Goal: Find specific page/section: Find specific page/section

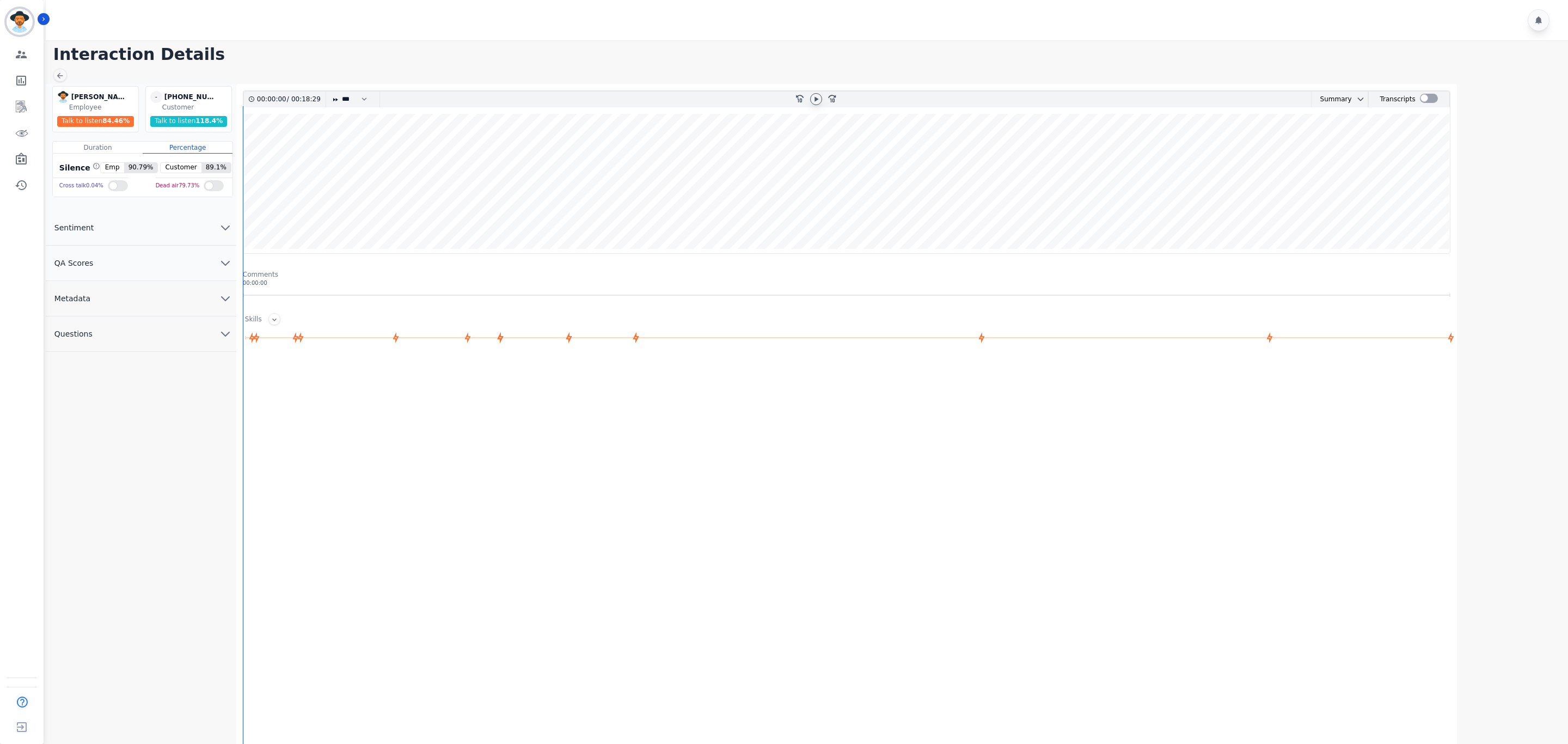
click at [816, 95] on icon at bounding box center [816, 99] width 9 height 9
click at [338, 100] on icon at bounding box center [335, 99] width 5 height 3
click at [353, 102] on select "* * * **** * *** * ****" at bounding box center [357, 100] width 33 height 16
click at [342, 92] on select "* * * **** * *** * ****" at bounding box center [357, 100] width 33 height 16
click at [373, 93] on select "* * * **** * *** * ****" at bounding box center [357, 100] width 33 height 16
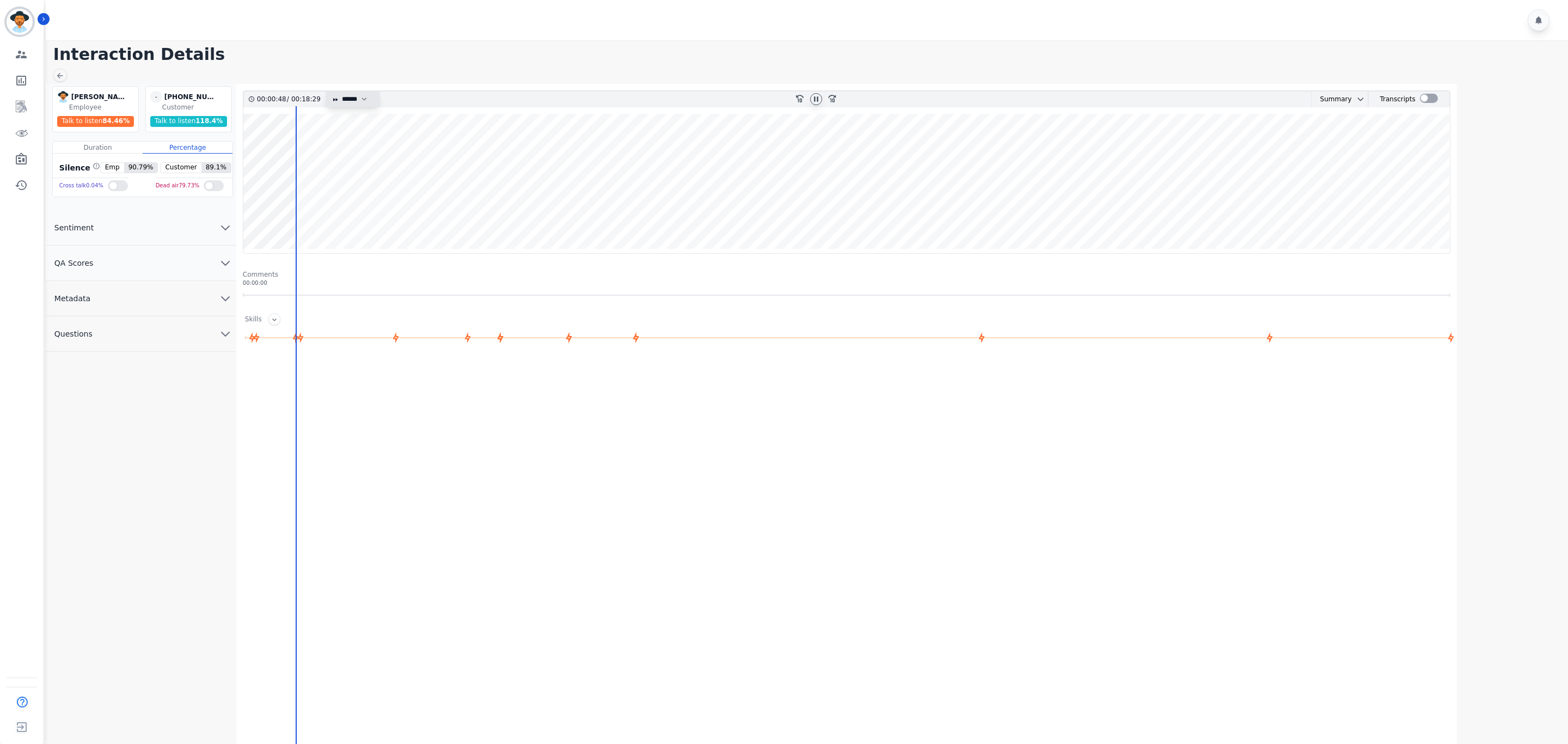
select select "***"
click at [342, 92] on select "* * * **** * *** * ****" at bounding box center [357, 100] width 33 height 16
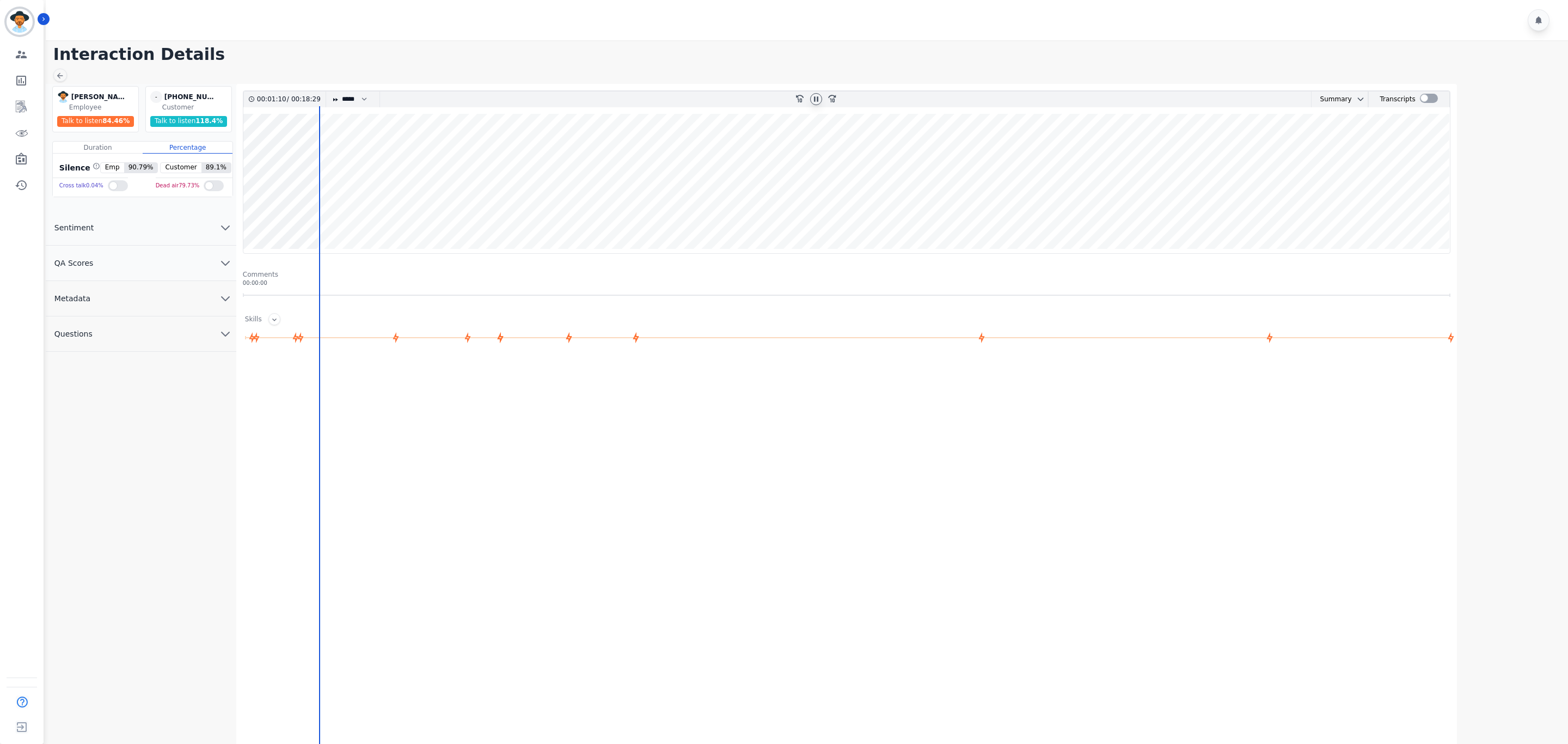
click at [345, 216] on wave at bounding box center [846, 183] width 1207 height 139
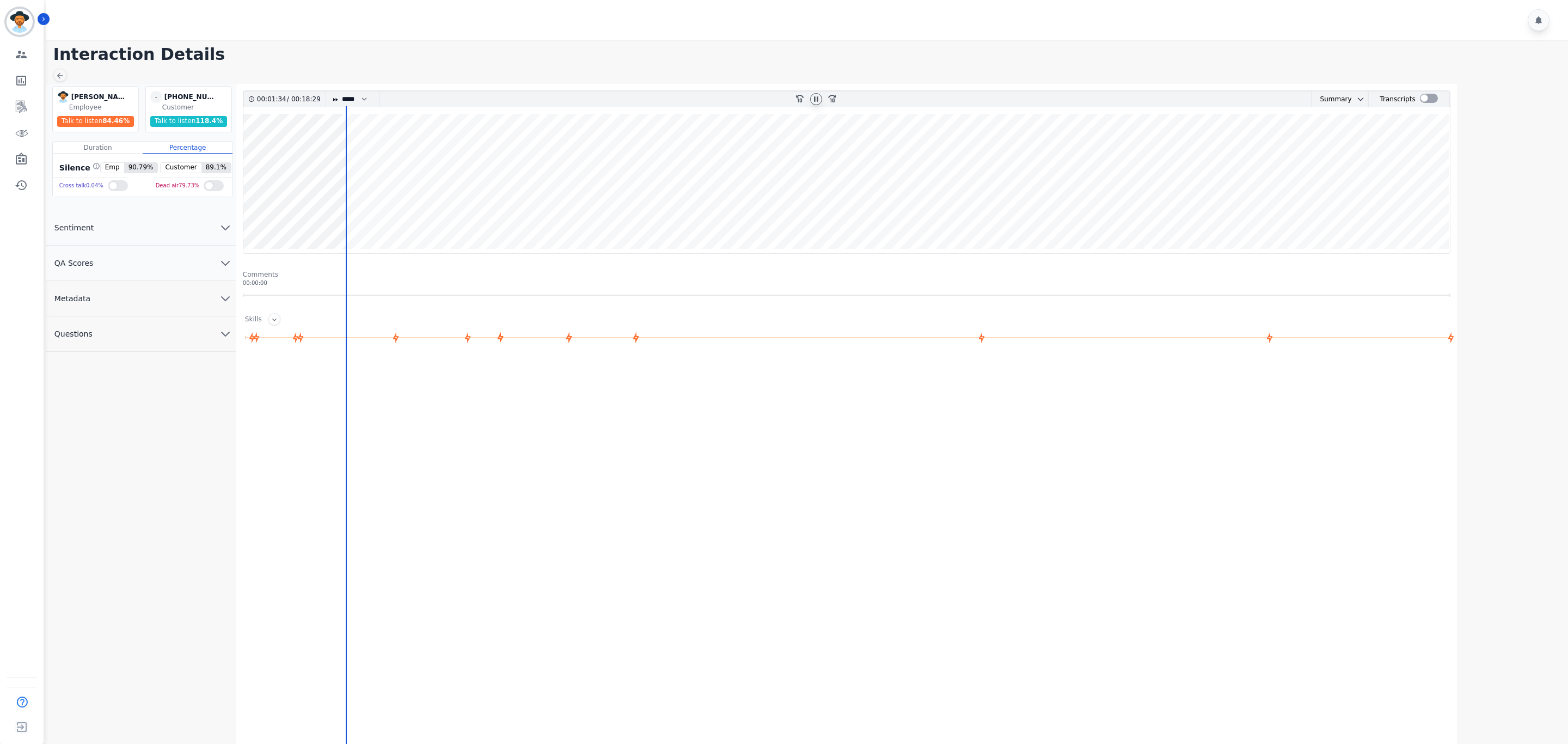
click at [356, 216] on wave at bounding box center [846, 183] width 1207 height 139
click at [377, 216] on wave at bounding box center [846, 183] width 1207 height 139
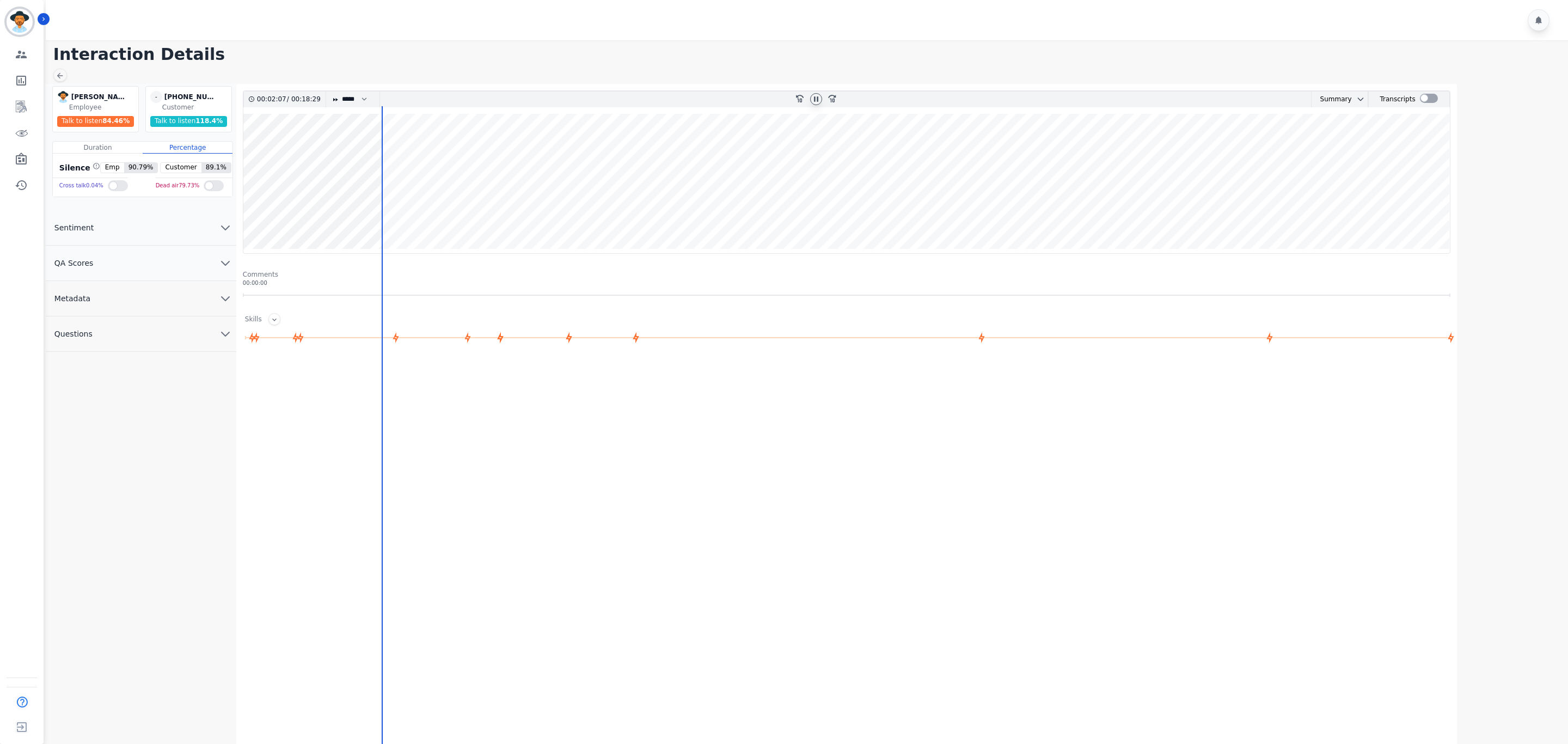
click at [415, 215] on wave at bounding box center [846, 183] width 1207 height 139
click at [428, 212] on wave at bounding box center [846, 183] width 1207 height 139
click at [436, 151] on wave at bounding box center [846, 183] width 1207 height 139
click at [415, 216] on wave at bounding box center [846, 183] width 1207 height 139
click at [840, 207] on wave at bounding box center [846, 183] width 1207 height 139
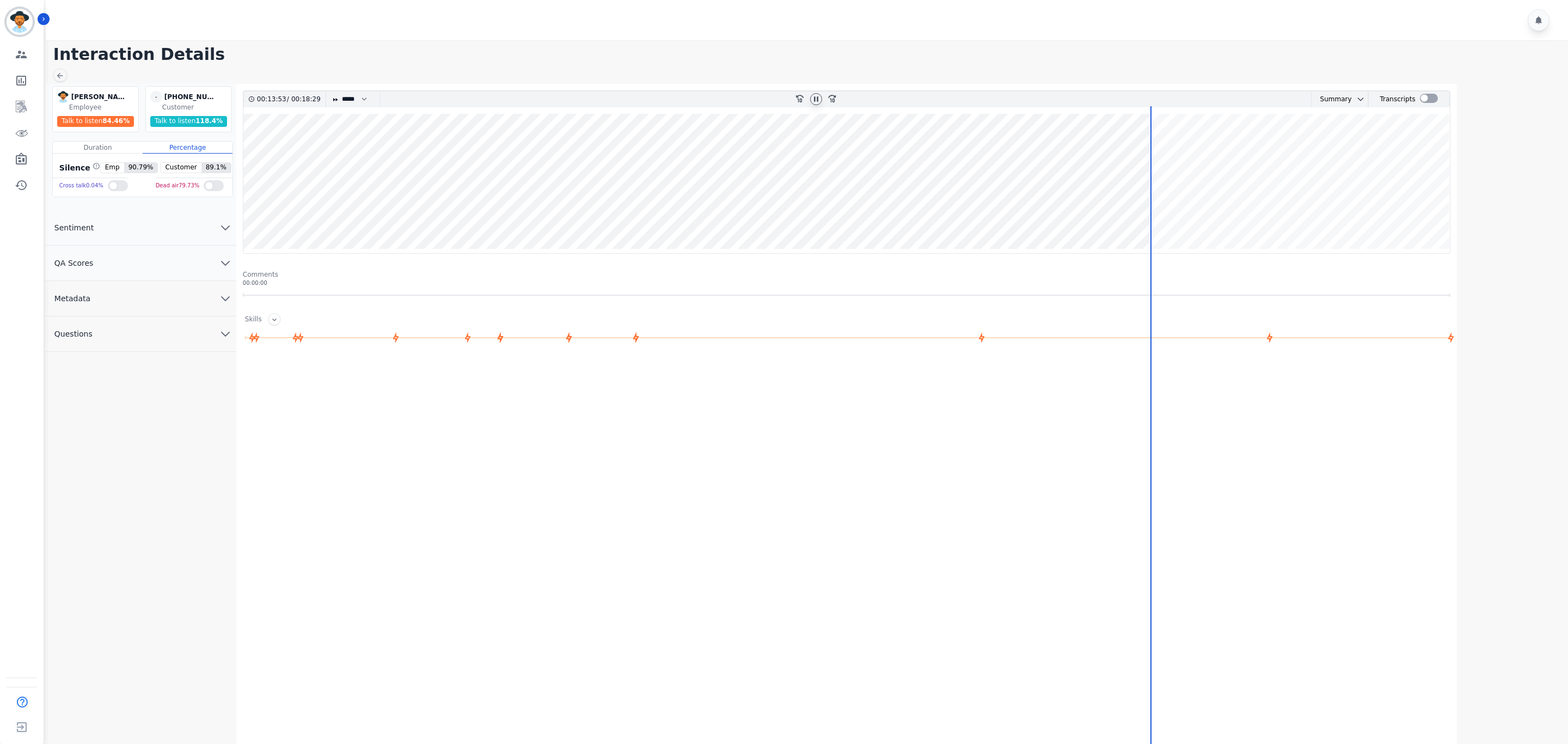
click at [1189, 147] on wave at bounding box center [846, 183] width 1207 height 139
click at [1221, 145] on wave at bounding box center [846, 183] width 1207 height 139
click at [1256, 152] on wave at bounding box center [846, 183] width 1207 height 139
click at [1288, 147] on wave at bounding box center [846, 183] width 1207 height 139
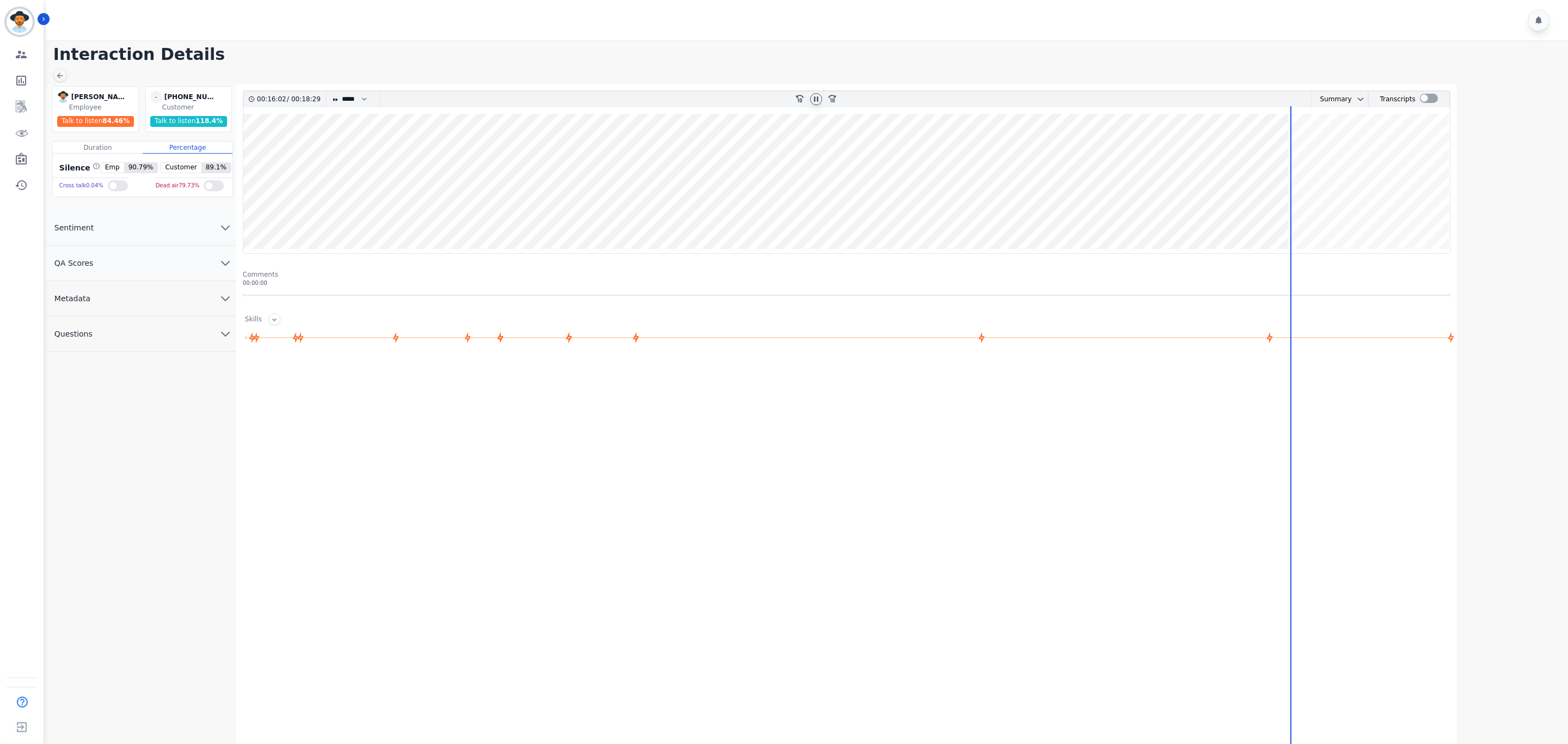
click at [1318, 149] on wave at bounding box center [846, 183] width 1207 height 139
click at [1348, 146] on wave at bounding box center [846, 183] width 1207 height 139
click at [1362, 147] on wave at bounding box center [846, 183] width 1207 height 139
click at [818, 100] on icon at bounding box center [816, 99] width 4 height 5
click at [1425, 102] on div at bounding box center [1429, 98] width 18 height 9
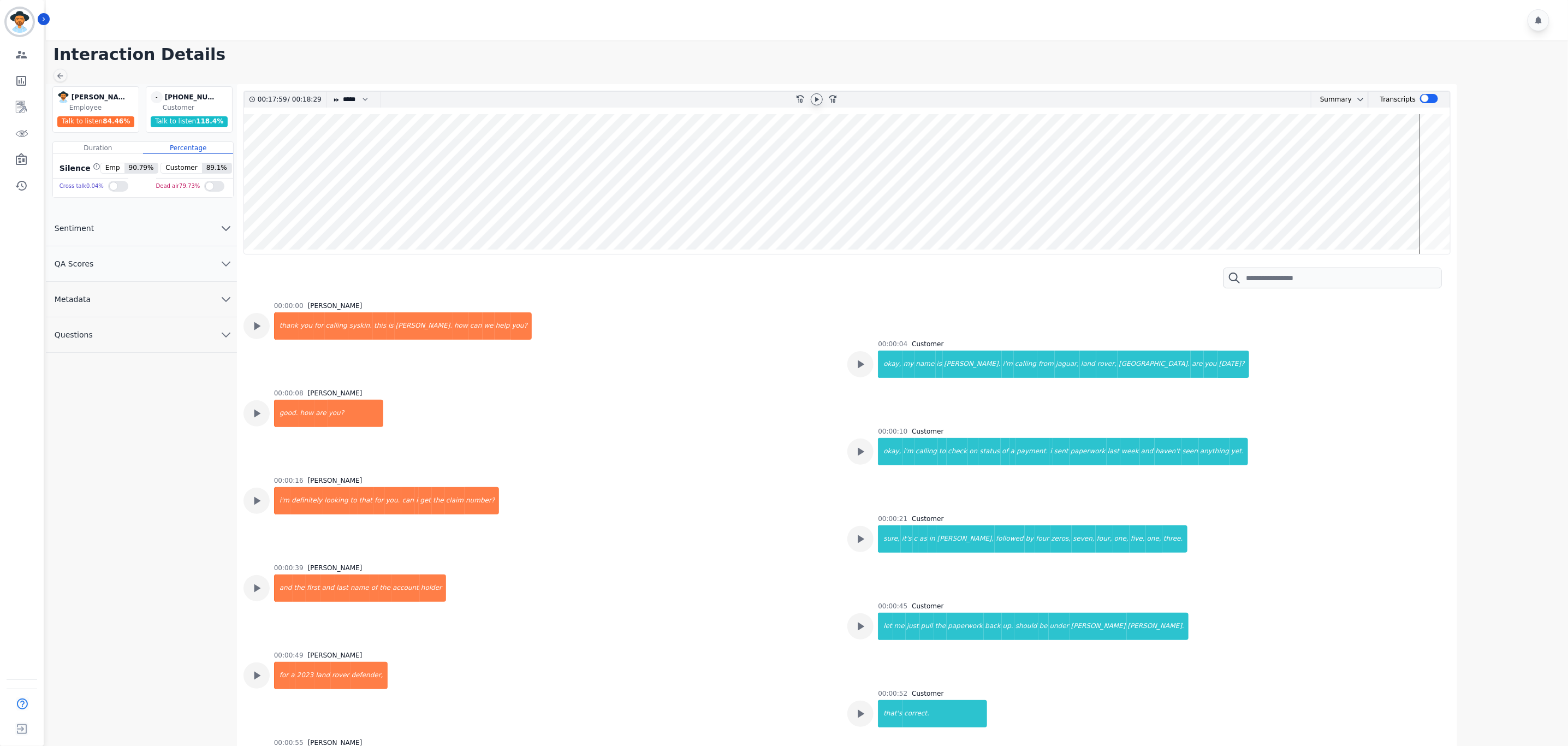
click at [725, 17] on div at bounding box center [809, 20] width 1525 height 40
click at [21, 108] on icon "Sidebar" at bounding box center [21, 107] width 13 height 13
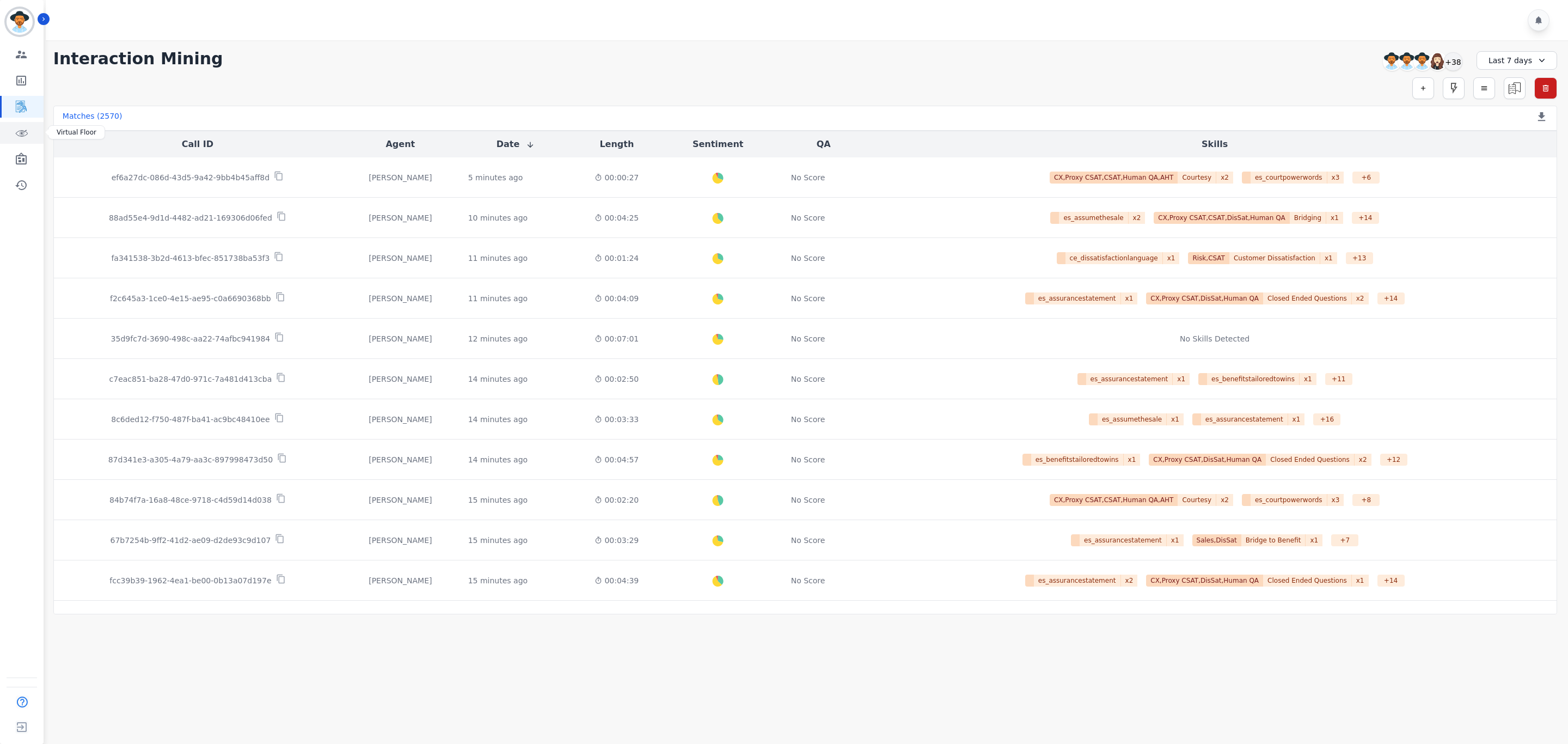
click at [25, 138] on icon "Sidebar" at bounding box center [21, 132] width 13 height 13
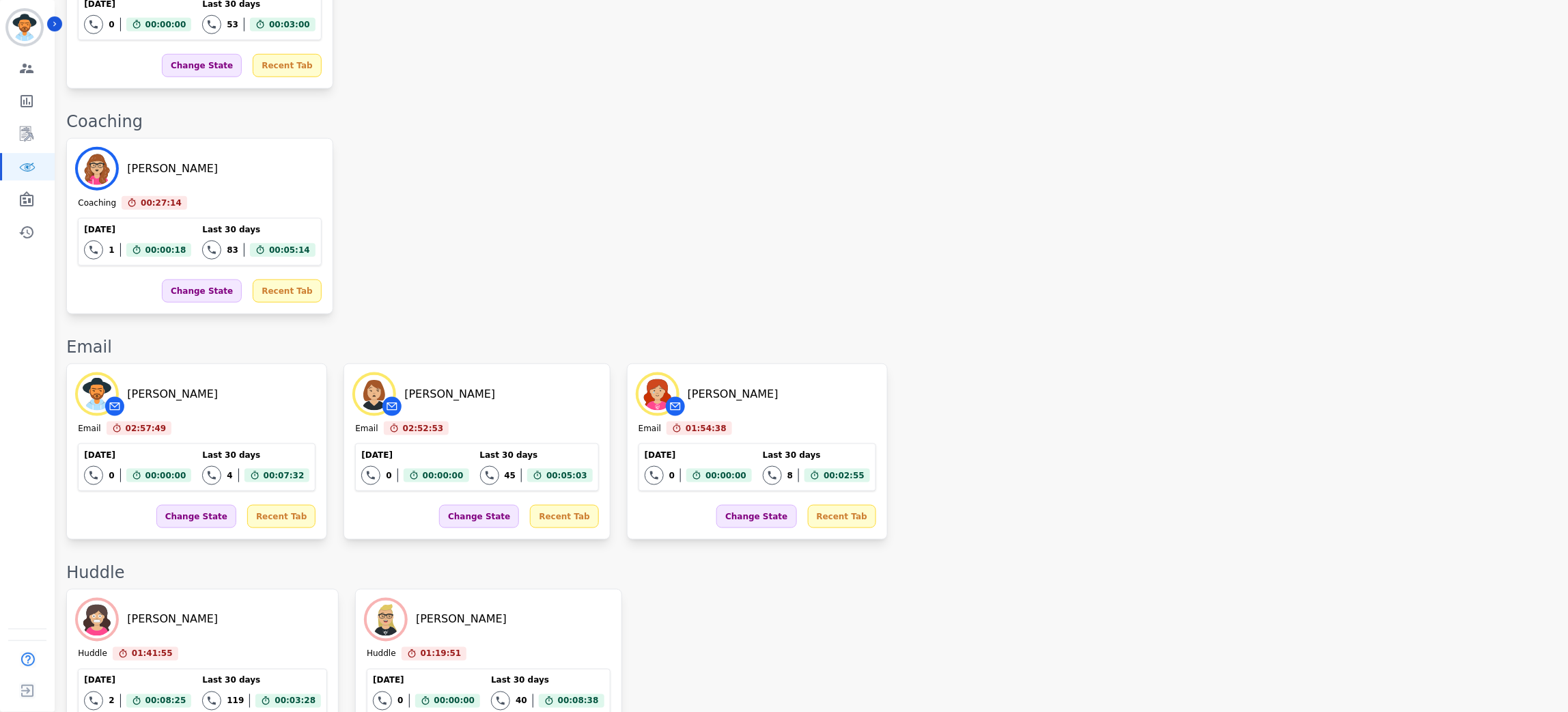
scroll to position [2266, 0]
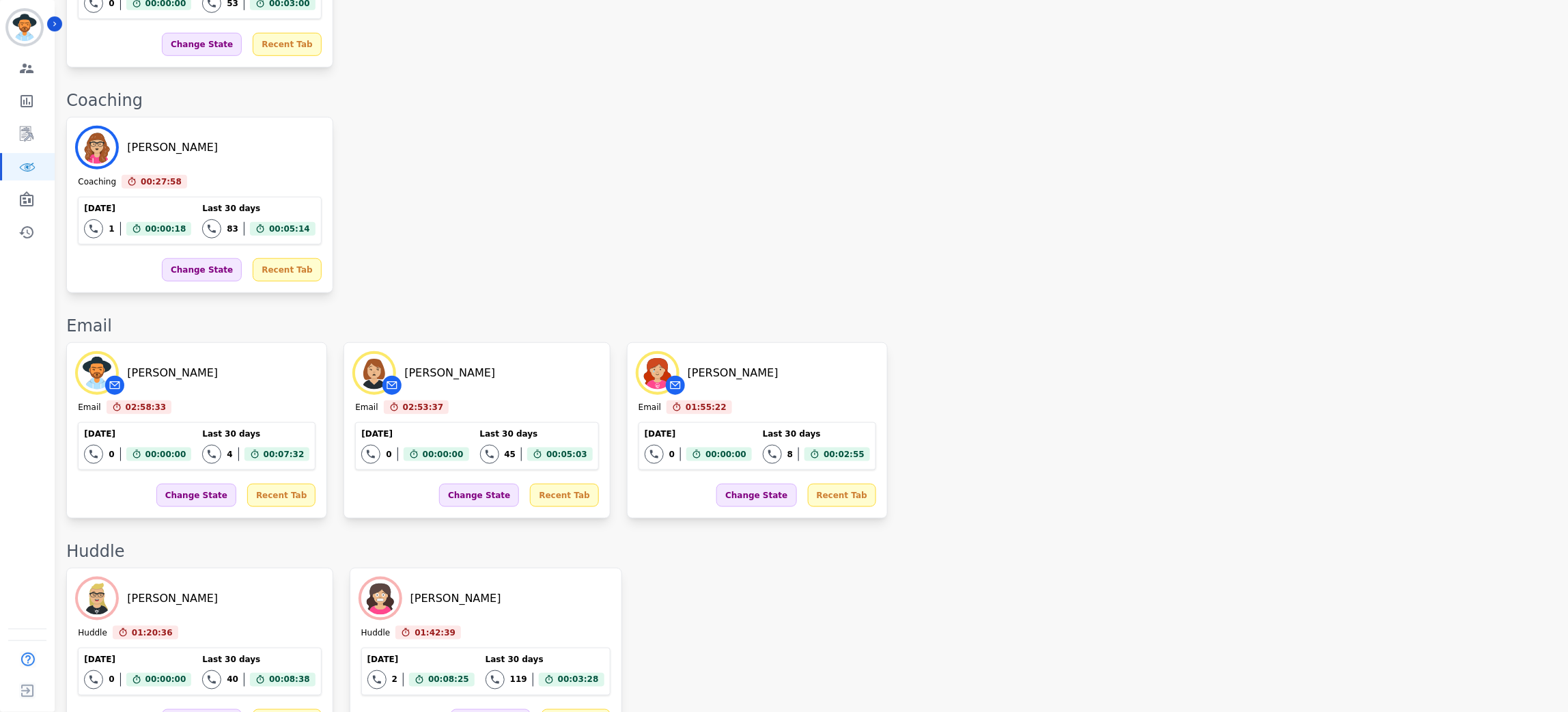
click at [1157, 443] on div "[PERSON_NAME] Email 02:58:33 Current State: Email [DATE] 0 Total interactions c…" at bounding box center [810, 430] width 1488 height 176
click at [1349, 416] on div "[PERSON_NAME] Email 02:59:04 Current State: Email [DATE] 0 Total interactions c…" at bounding box center [810, 430] width 1488 height 176
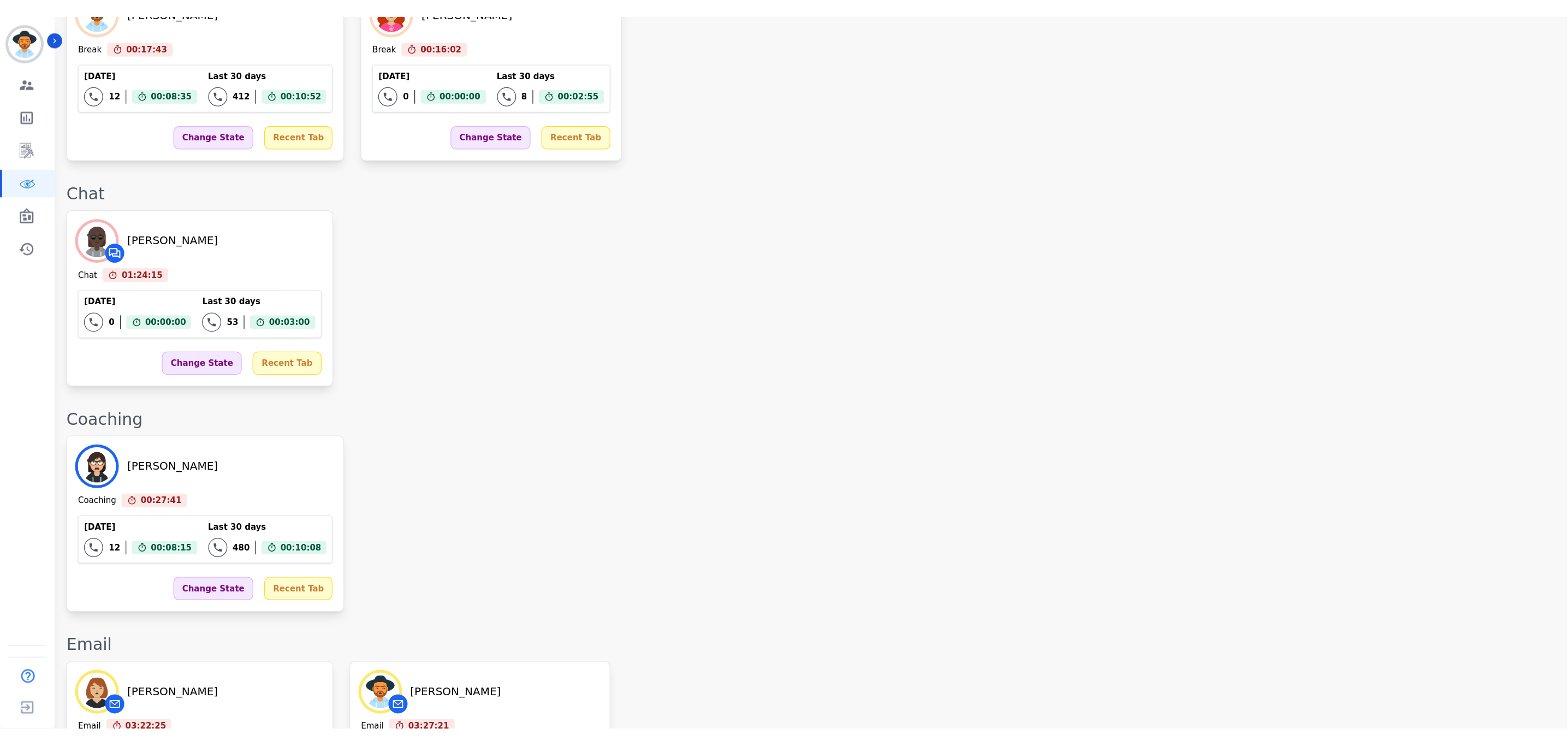
scroll to position [1570, 0]
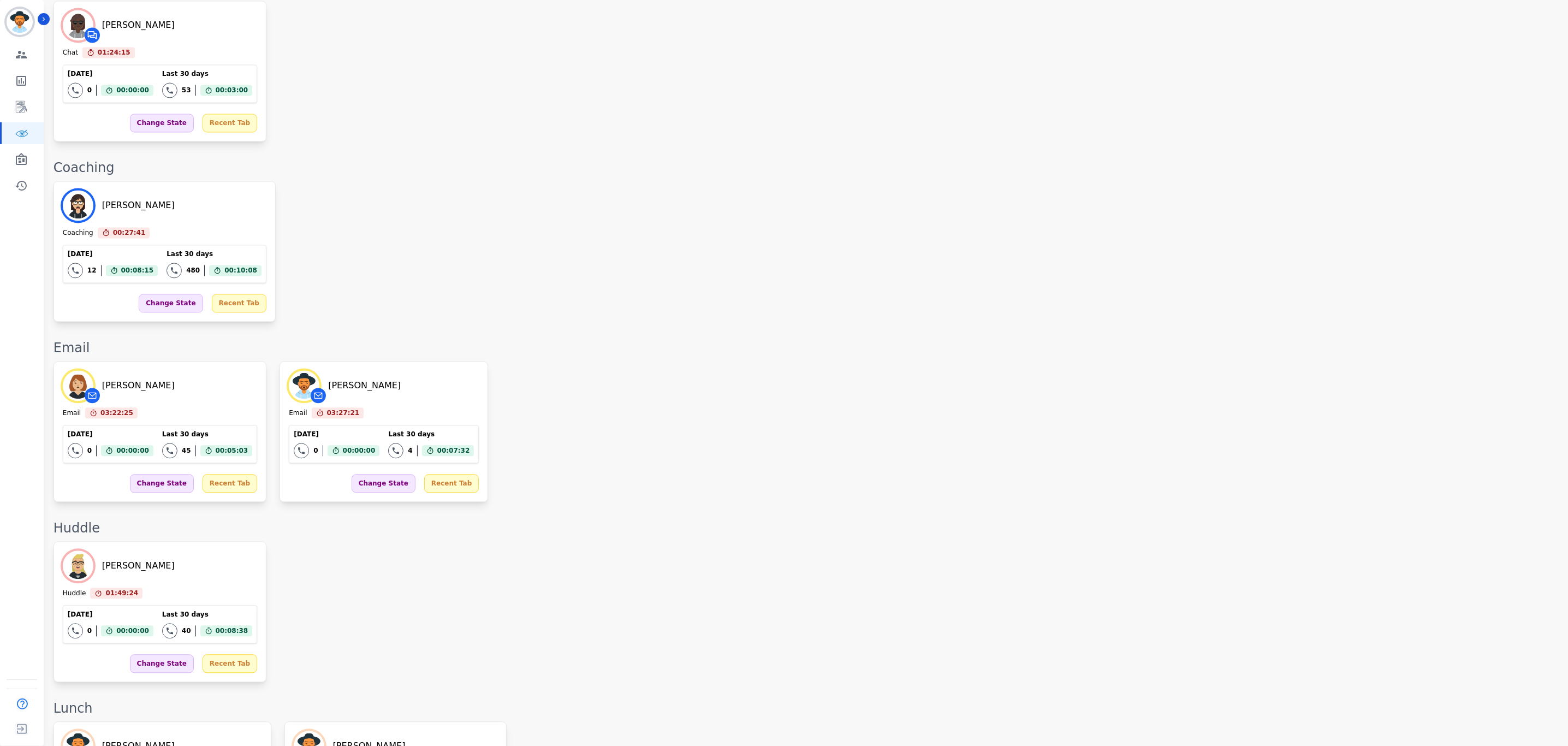
click at [852, 364] on div "[PERSON_NAME] Email 03:22:25 Current State: Email [DATE] 0 Total interactions c…" at bounding box center [805, 431] width 1503 height 141
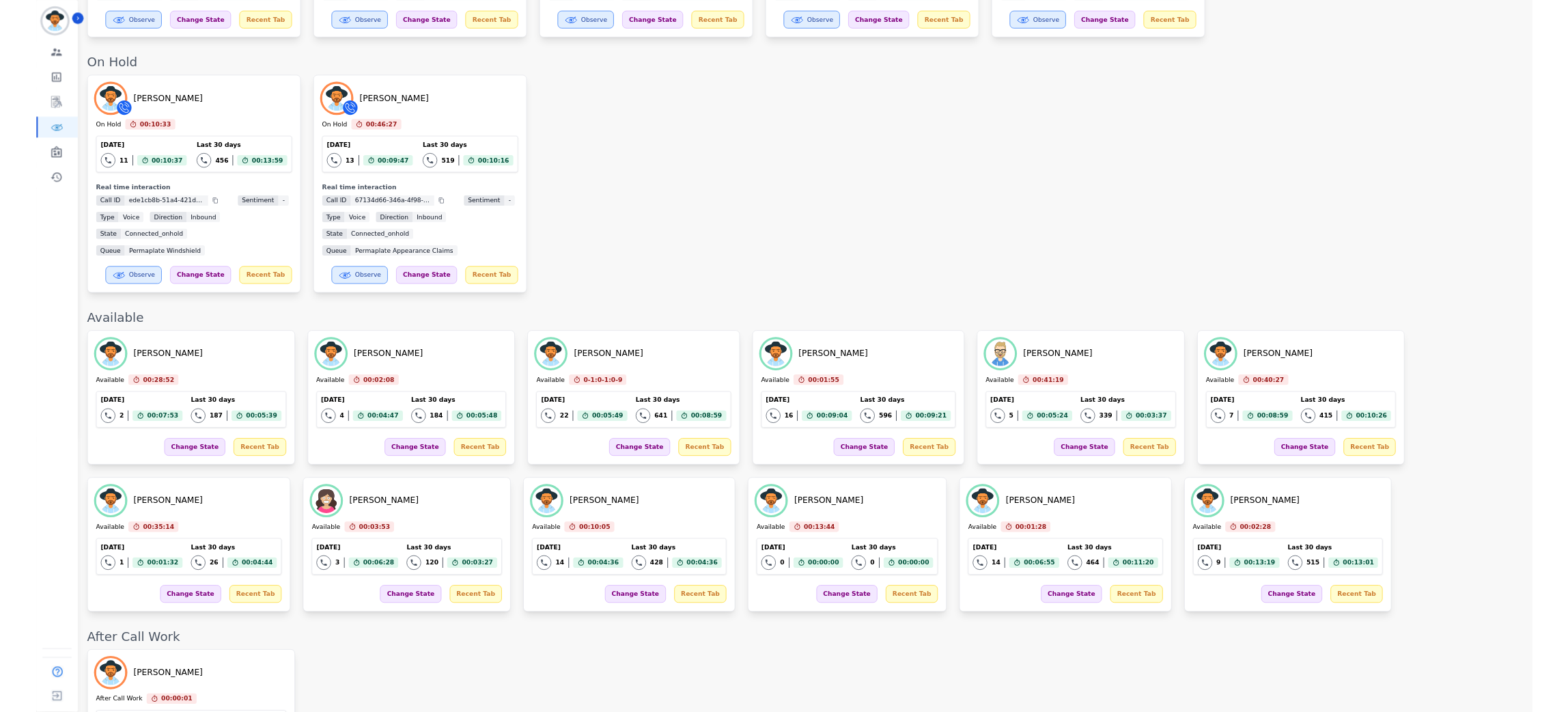
scroll to position [361, 0]
